Goal: Use online tool/utility: Utilize a website feature to perform a specific function

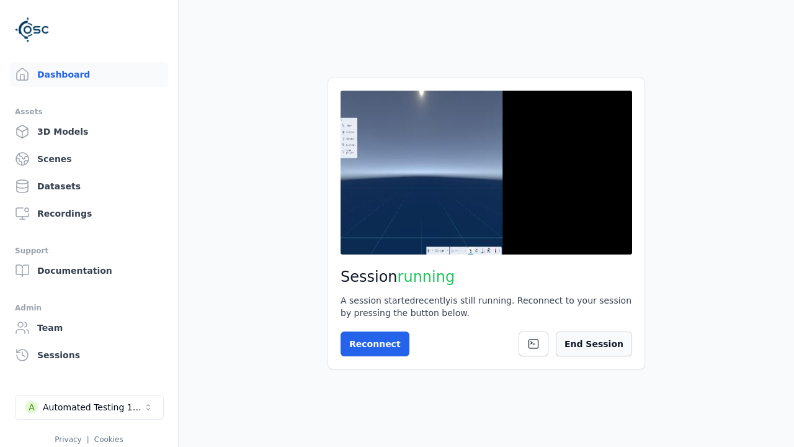
click at [594, 343] on button "End Session" at bounding box center [594, 343] width 76 height 25
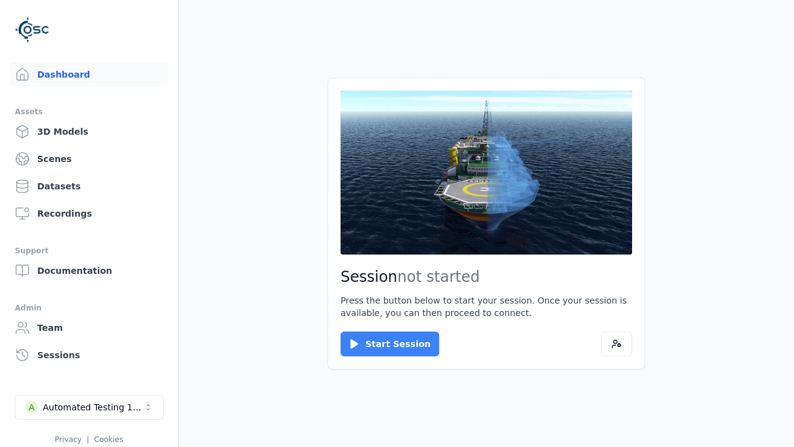
click at [382, 344] on button "Start Session" at bounding box center [390, 343] width 99 height 25
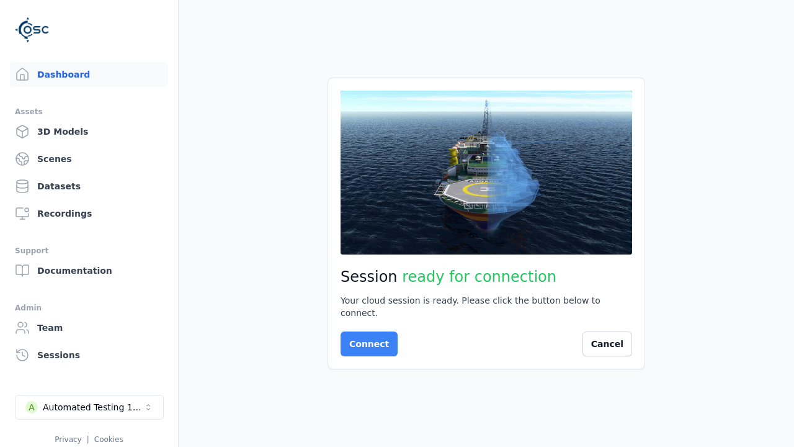
click at [366, 338] on button "Connect" at bounding box center [369, 343] width 57 height 25
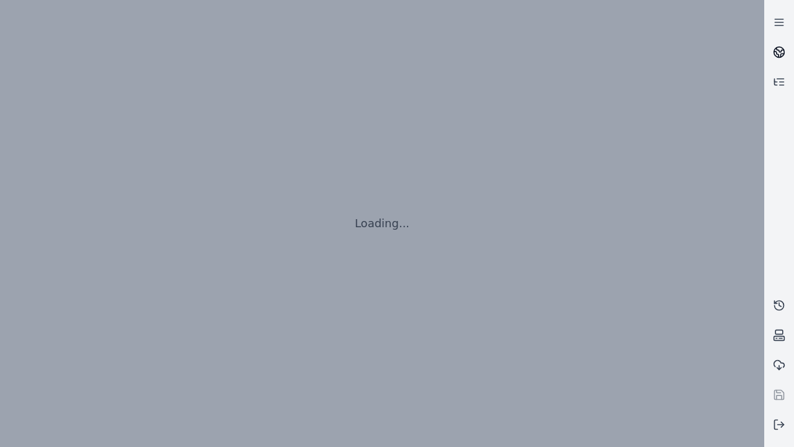
click at [779, 52] on icon at bounding box center [780, 50] width 7 height 4
